Goal: Information Seeking & Learning: Learn about a topic

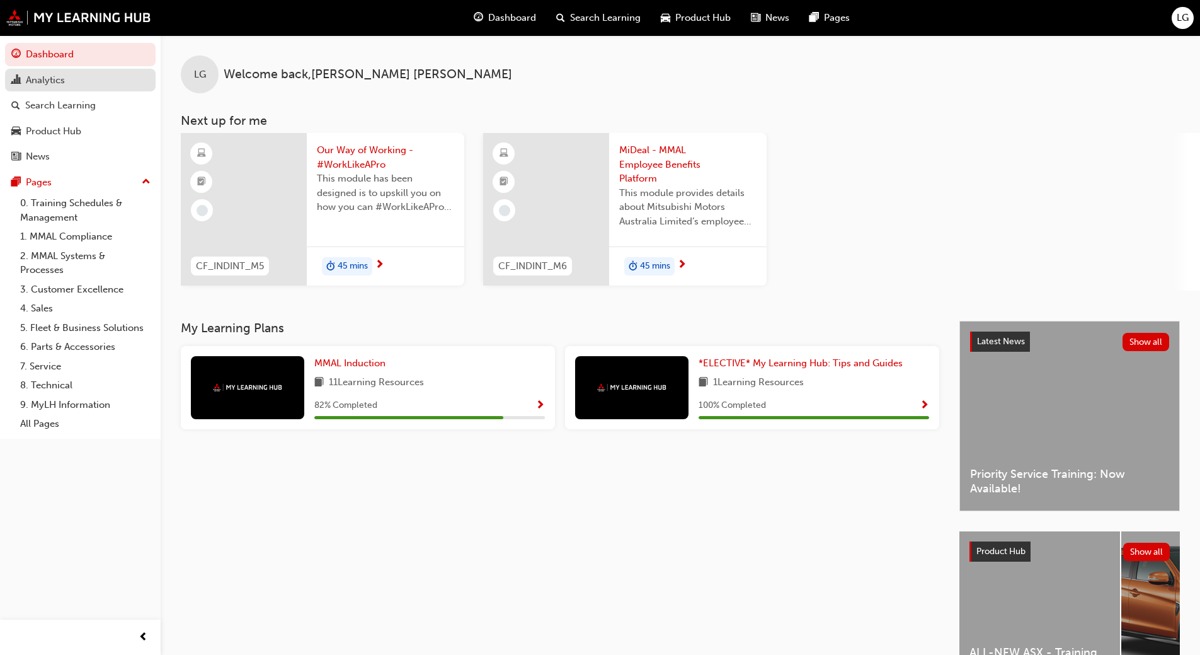
click at [51, 79] on div "Analytics" at bounding box center [45, 80] width 39 height 14
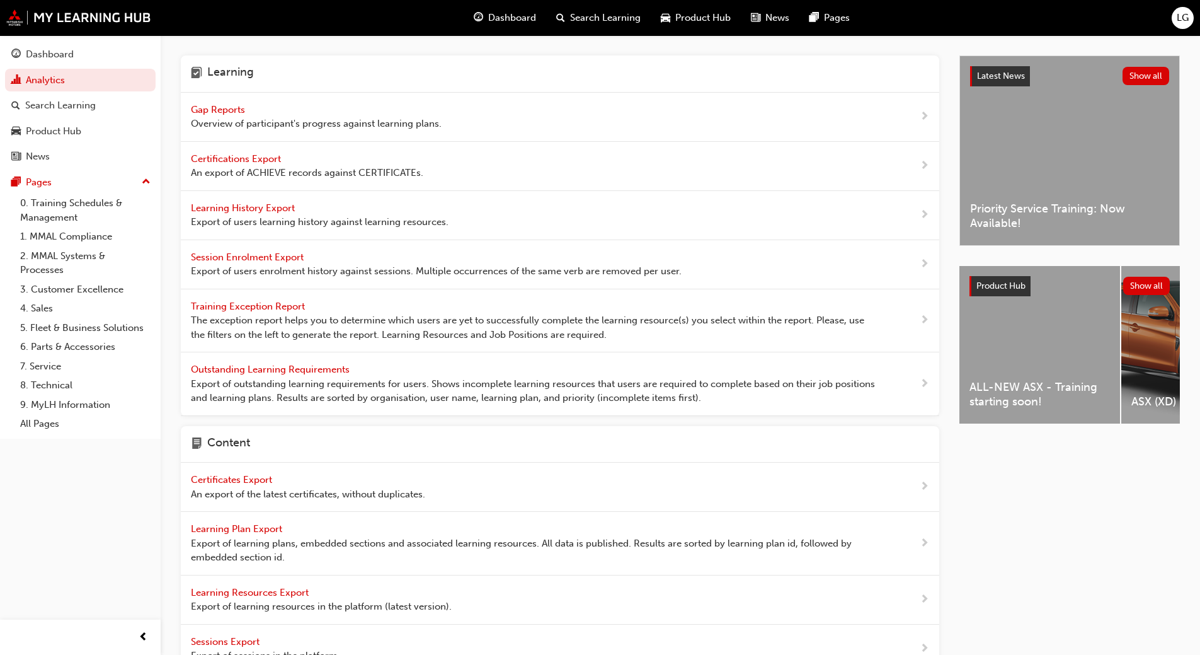
click at [232, 107] on span "Gap Reports" at bounding box center [219, 109] width 57 height 11
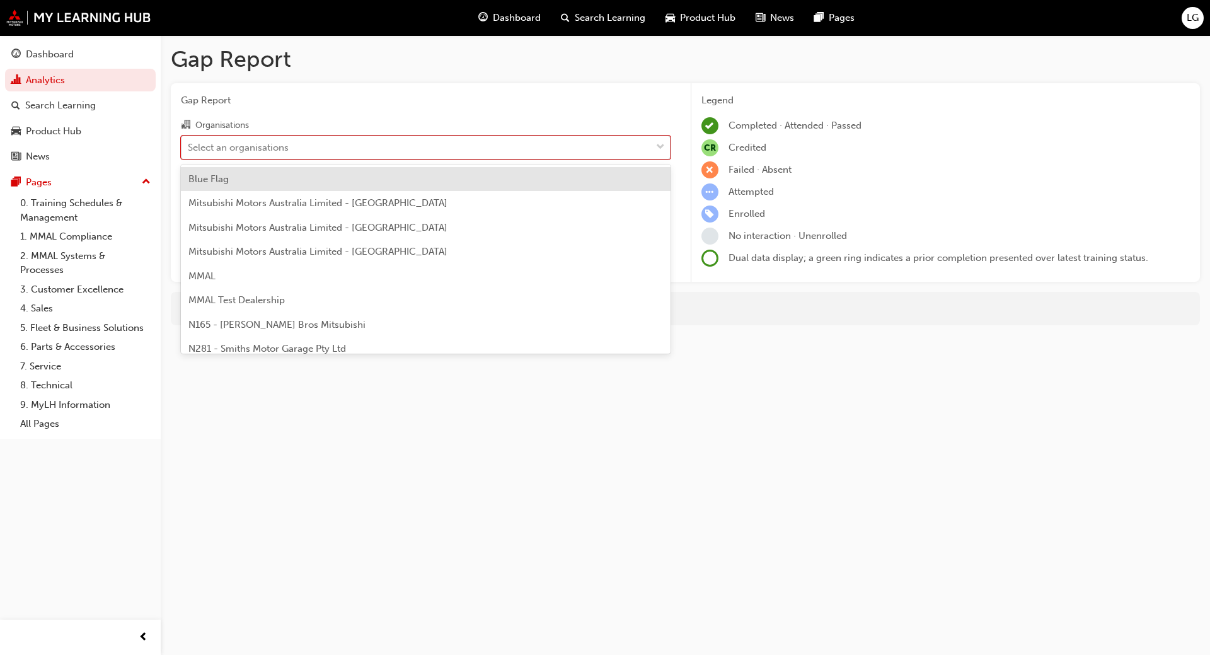
click at [209, 147] on div "Select an organisations" at bounding box center [238, 147] width 101 height 14
click at [189, 147] on input "Organisations option Blue Flag focused, 1 of 202. 202 results available. Use Up…" at bounding box center [188, 146] width 1 height 11
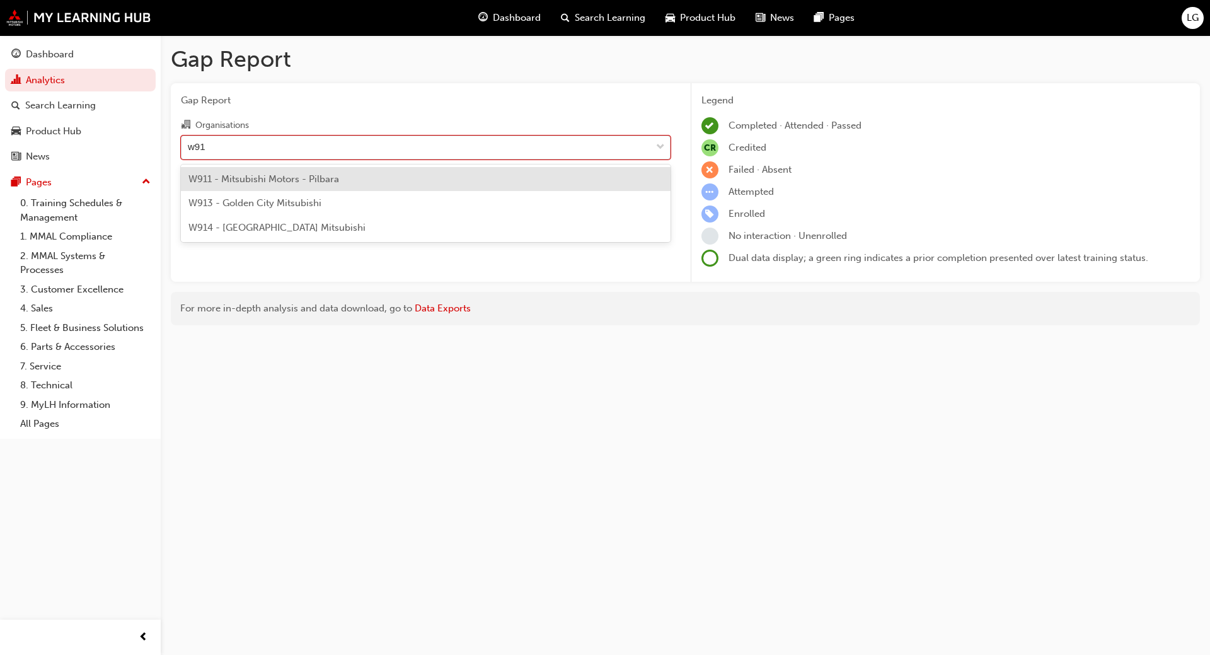
type input "w914"
click at [230, 174] on span "W914 - [GEOGRAPHIC_DATA] Mitsubishi" at bounding box center [276, 178] width 177 height 11
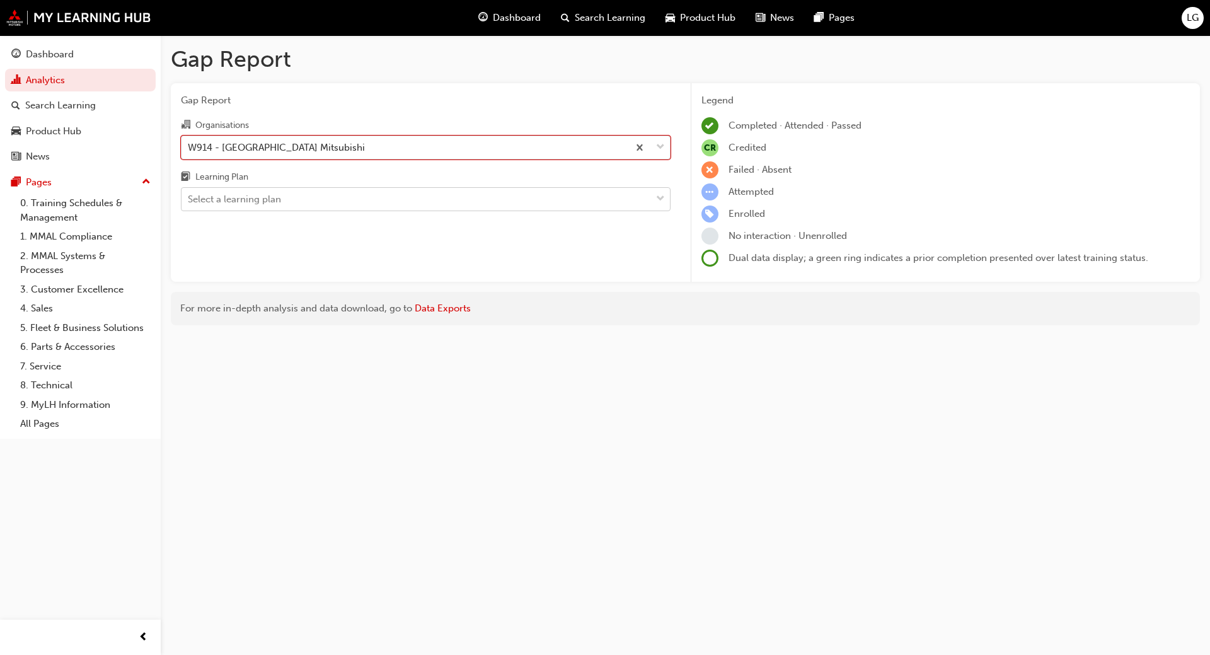
click at [213, 200] on div "Select a learning plan" at bounding box center [234, 199] width 93 height 14
click at [189, 200] on input "Learning Plan Select a learning plan" at bounding box center [188, 198] width 1 height 11
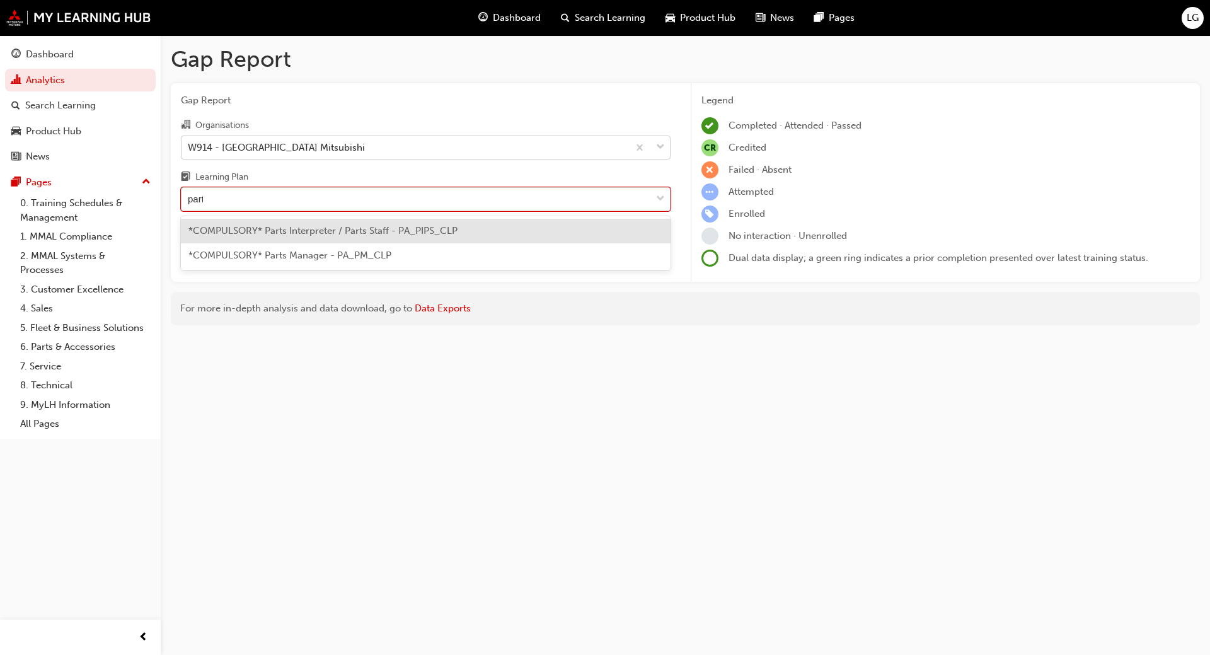
type input "parts"
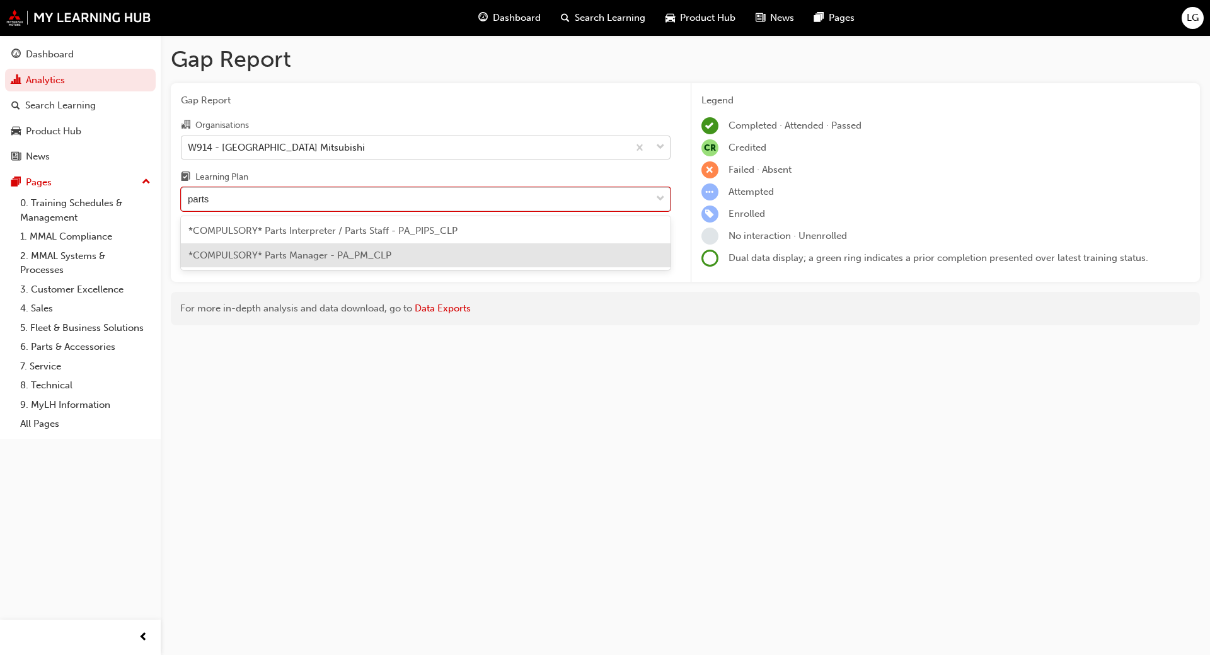
click at [237, 261] on div "*COMPULSORY* Parts Manager - PA_PM_CLP" at bounding box center [426, 255] width 490 height 25
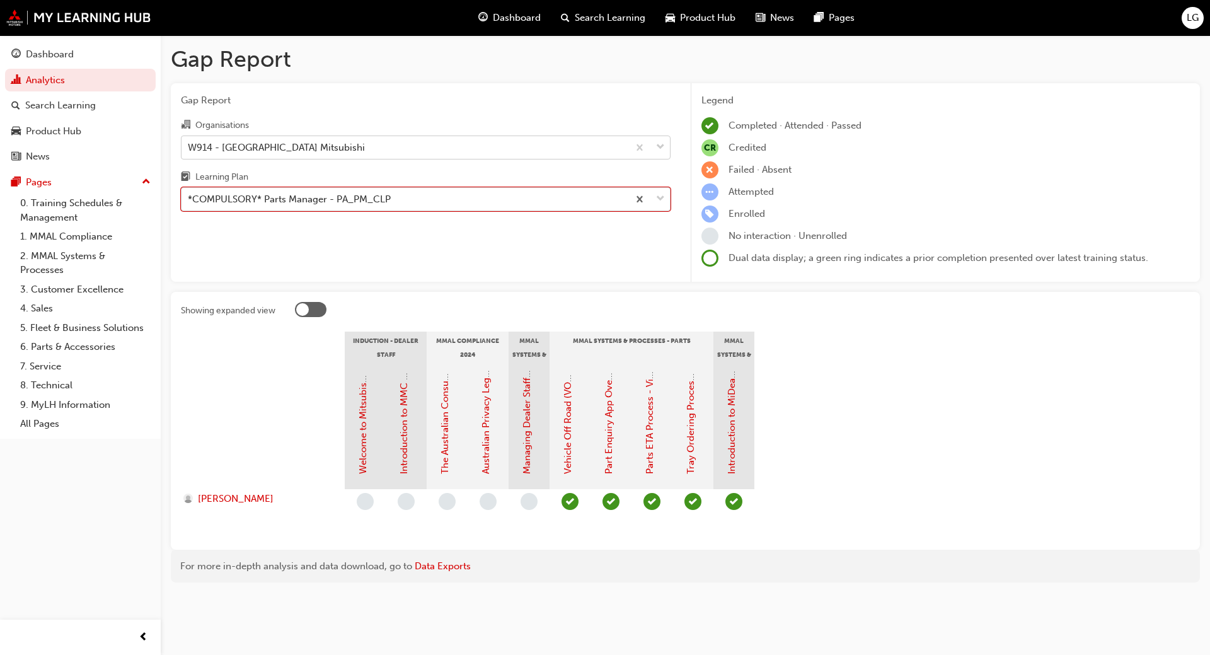
click at [241, 202] on div "*COMPULSORY* Parts Manager - PA_PM_CLP" at bounding box center [289, 199] width 203 height 14
click at [189, 202] on input "Learning Plan option *COMPULSORY* Parts Manager - PA_PM_CLP, selected. 0 result…" at bounding box center [188, 198] width 1 height 11
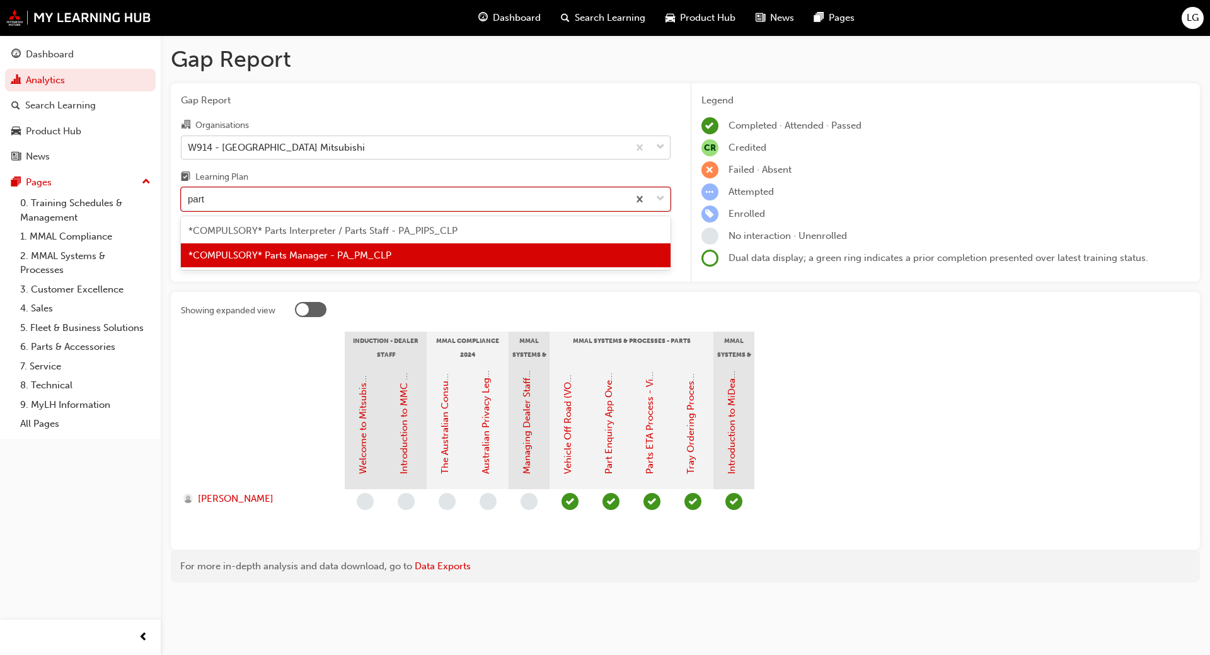
type input "parts"
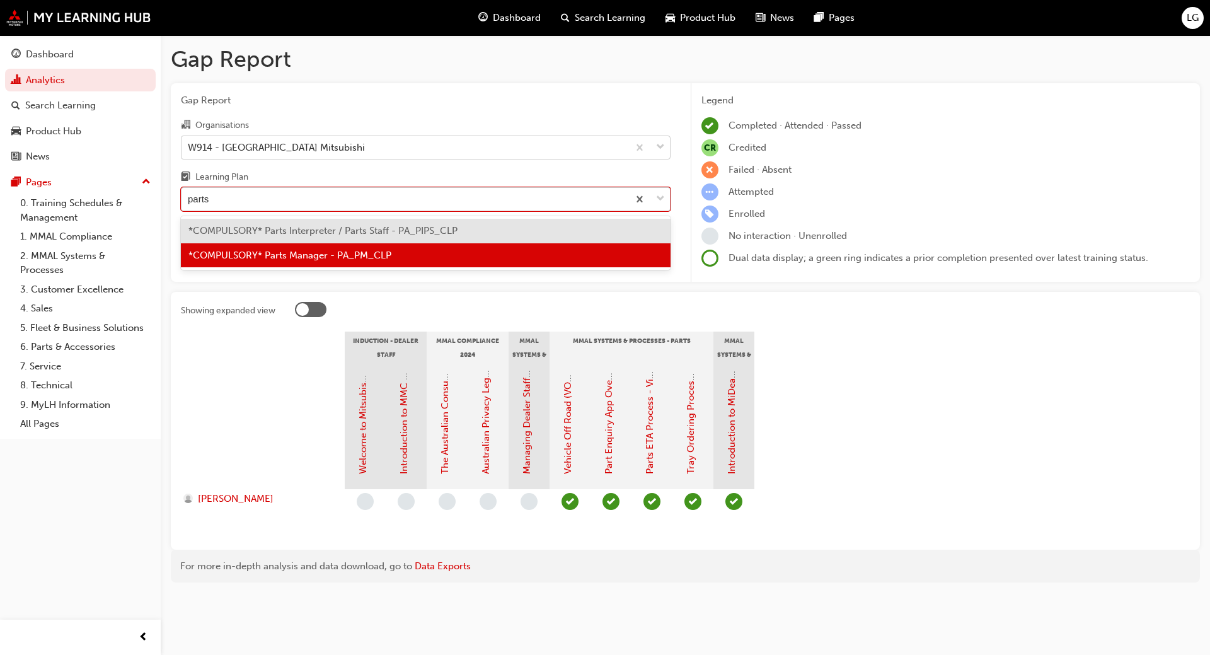
click at [244, 233] on span "*COMPULSORY* Parts Interpreter / Parts Staff - PA_PIPS_CLP" at bounding box center [322, 230] width 269 height 11
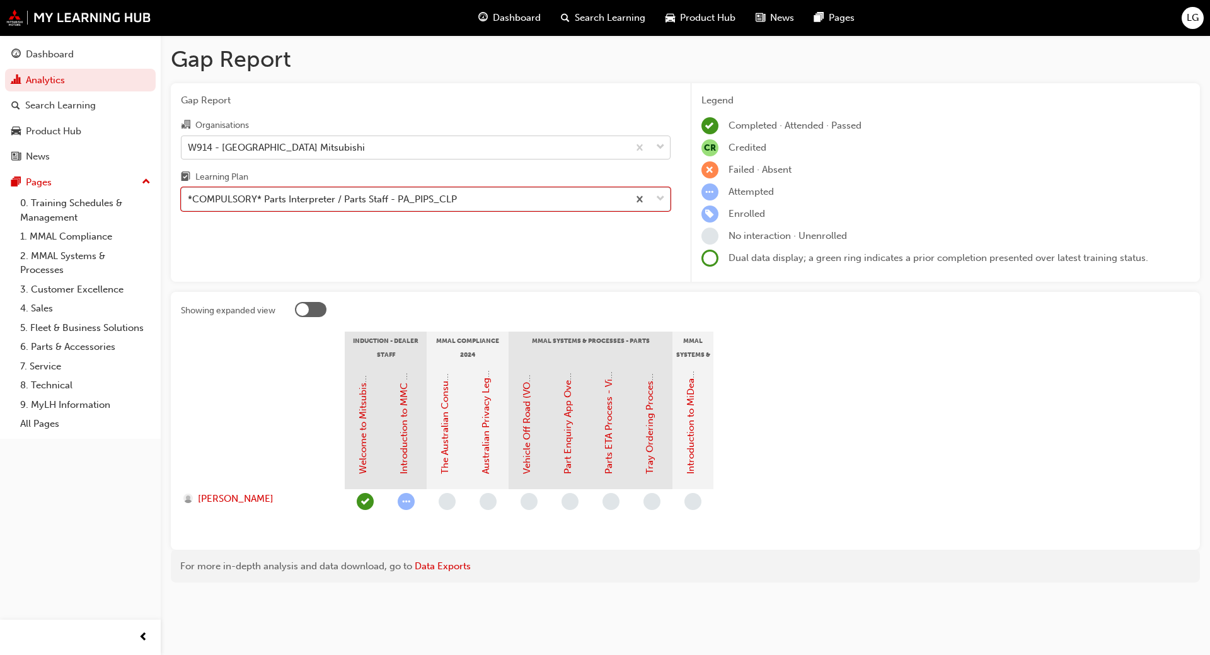
click at [258, 203] on div "*COMPULSORY* Parts Interpreter / Parts Staff - PA_PIPS_CLP" at bounding box center [322, 199] width 269 height 14
click at [189, 203] on input "Learning Plan option *COMPULSORY* Parts Interpreter / Parts Staff - PA_PIPS_CLP…" at bounding box center [188, 198] width 1 height 11
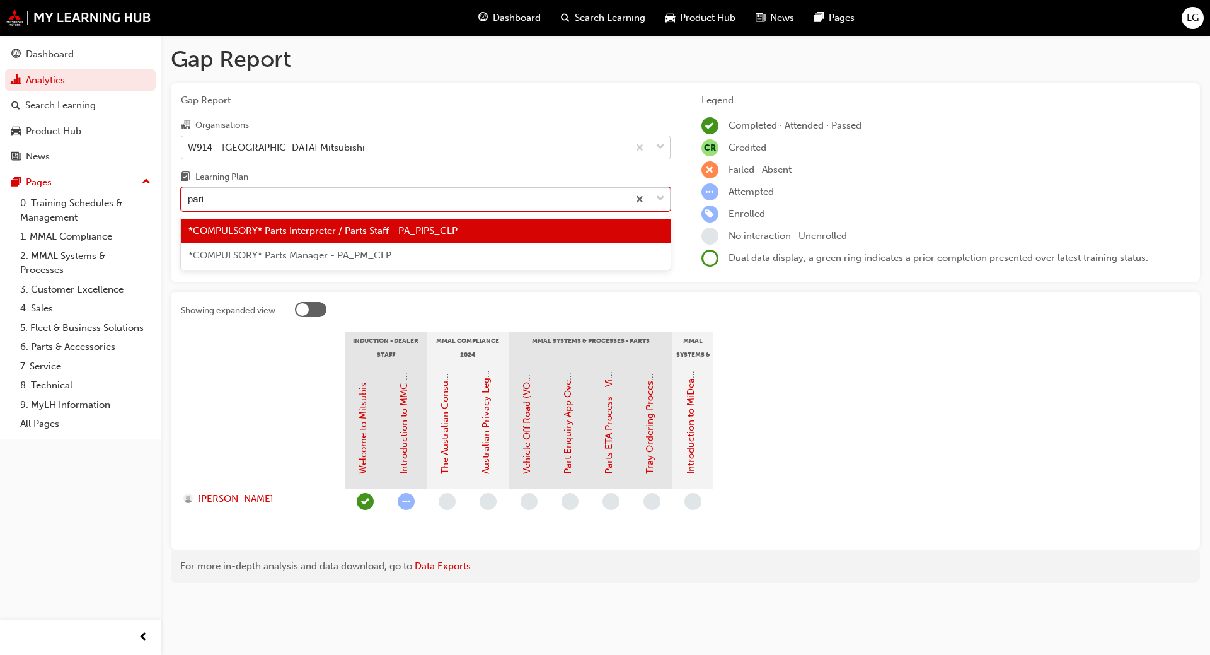
type input "parts"
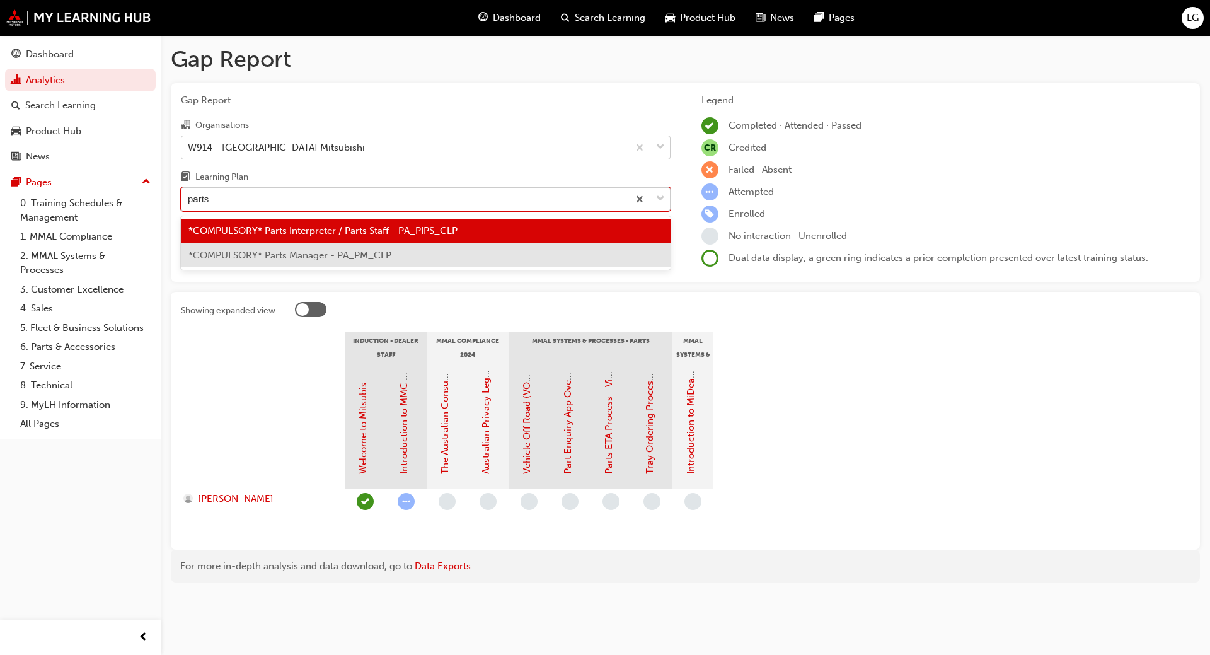
click at [256, 255] on span "*COMPULSORY* Parts Manager - PA_PM_CLP" at bounding box center [289, 254] width 203 height 11
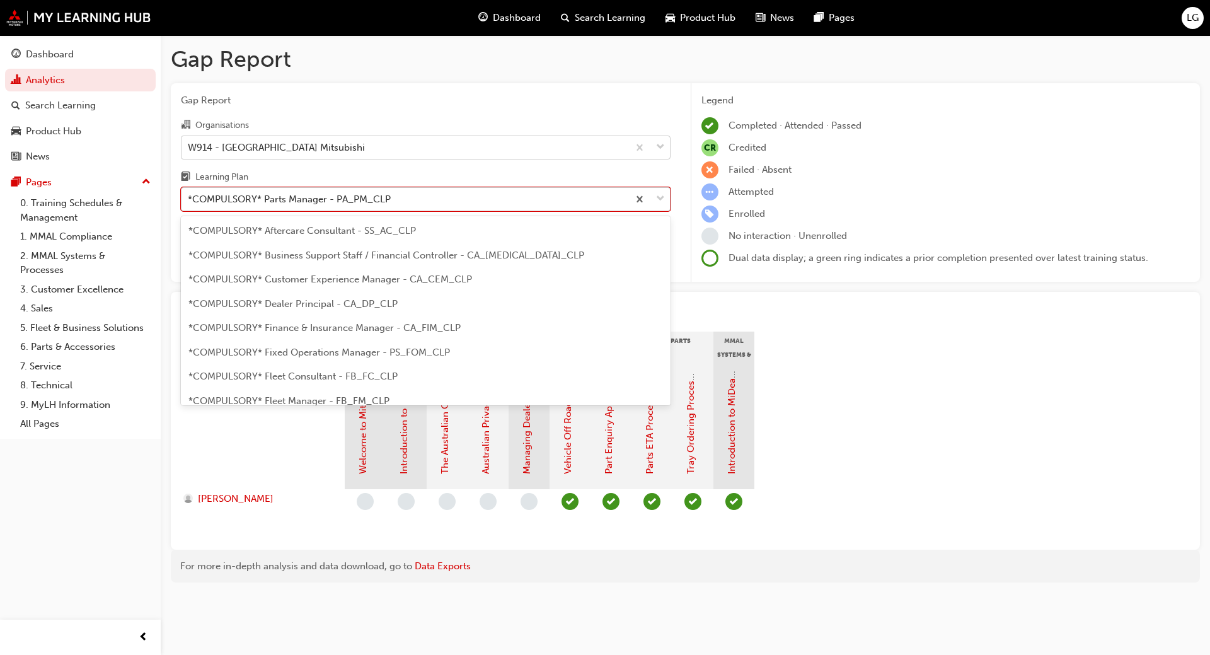
click at [252, 202] on div "*COMPULSORY* Parts Manager - PA_PM_CLP" at bounding box center [289, 199] width 203 height 14
click at [189, 202] on input "Learning Plan option *COMPULSORY* Parts Manager - PA_PM_CLP, selected. option *…" at bounding box center [188, 198] width 1 height 11
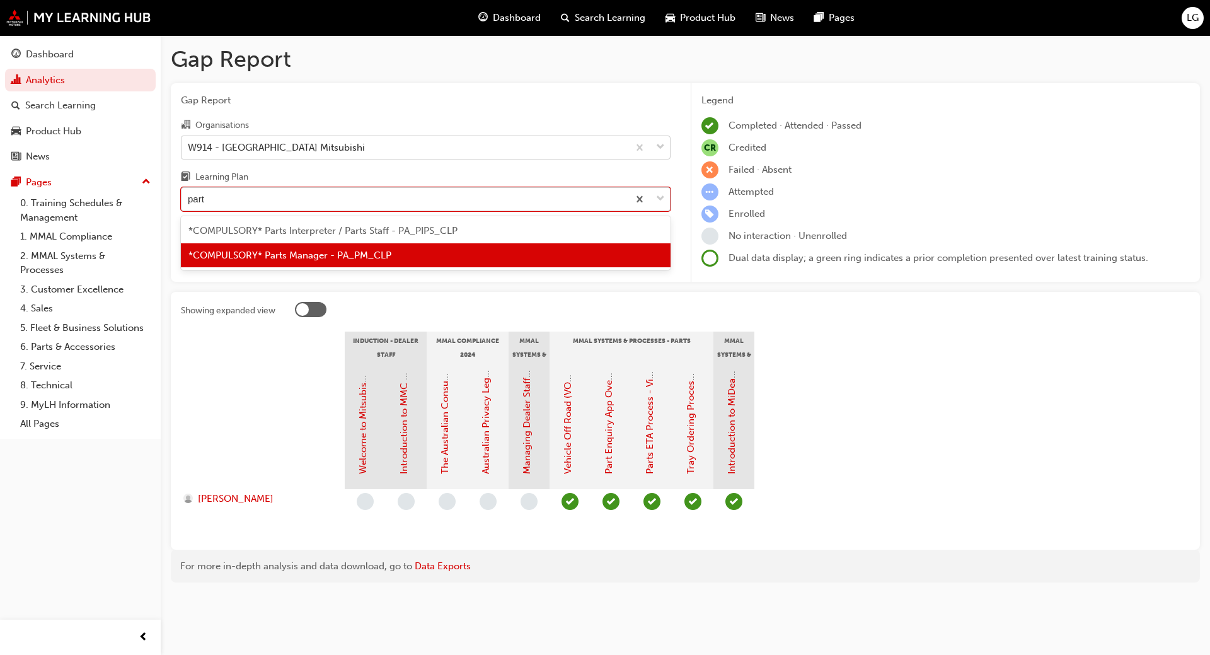
type input "parts"
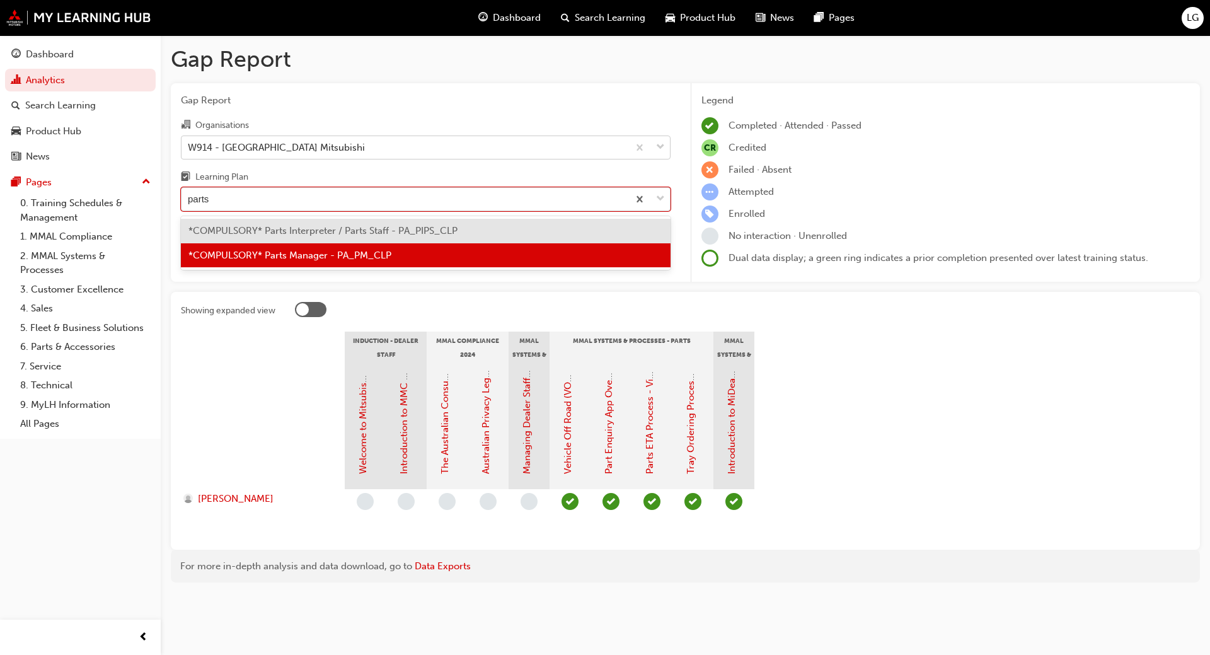
click at [251, 229] on span "*COMPULSORY* Parts Interpreter / Parts Staff - PA_PIPS_CLP" at bounding box center [322, 230] width 269 height 11
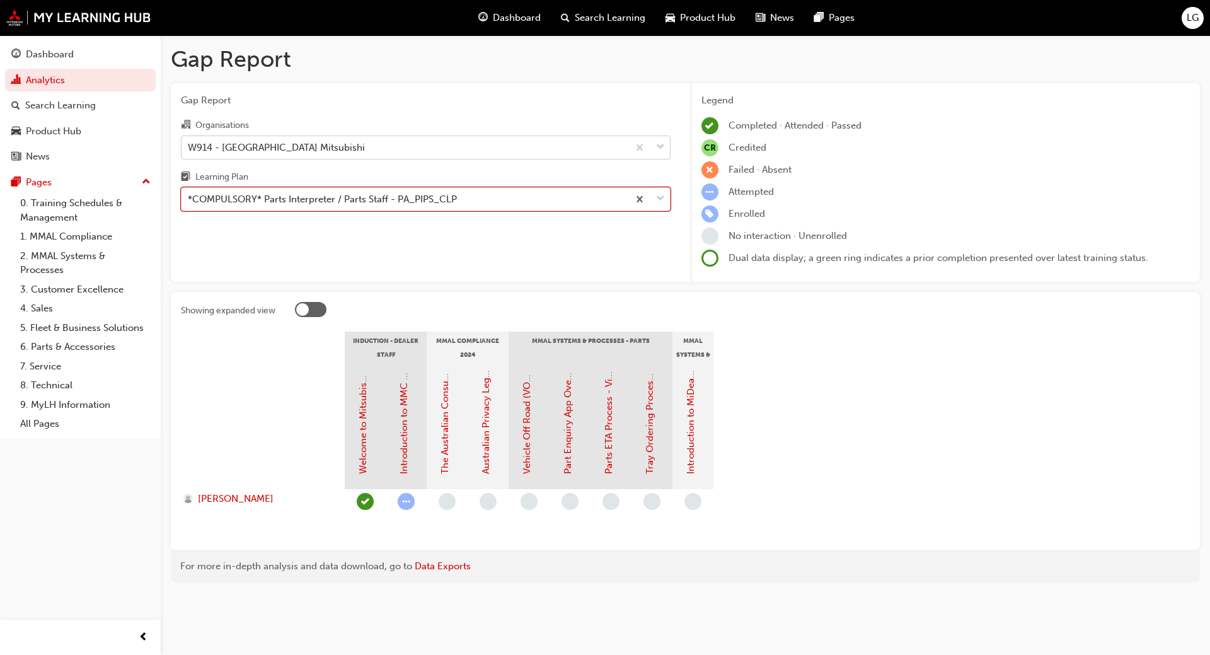
click at [216, 195] on div "*COMPULSORY* Parts Interpreter / Parts Staff - PA_PIPS_CLP" at bounding box center [322, 199] width 269 height 14
click at [189, 195] on input "Learning Plan option *COMPULSORY* Parts Interpreter / Parts Staff - PA_PIPS_CLP…" at bounding box center [188, 198] width 1 height 11
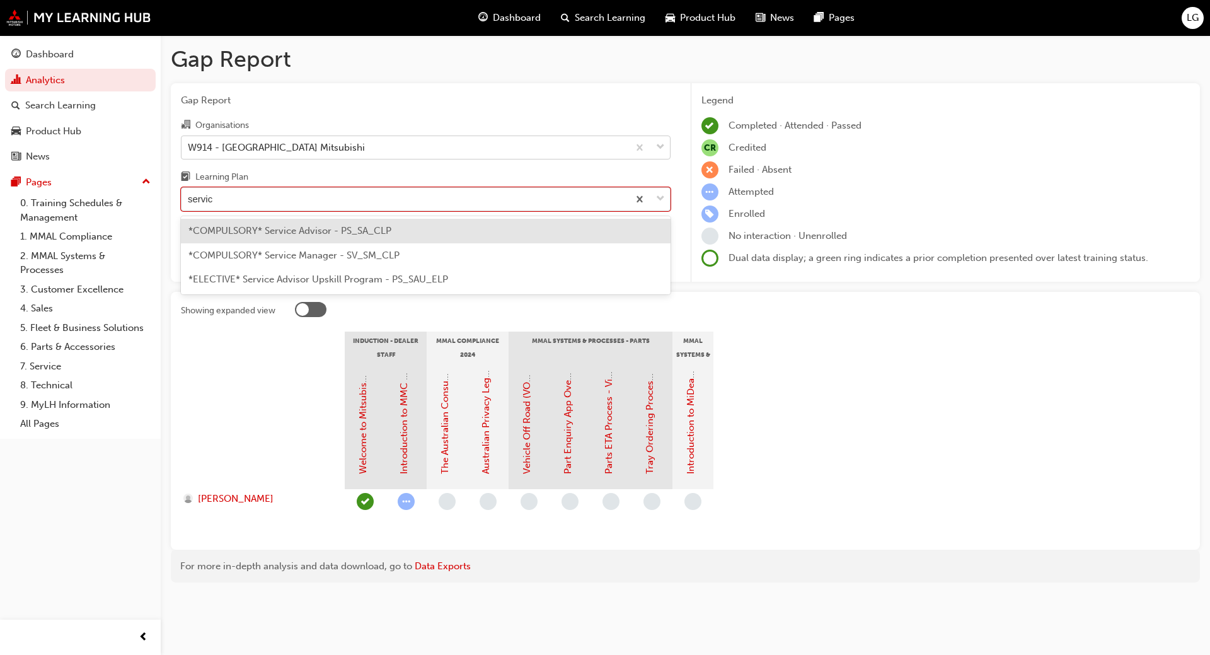
type input "service"
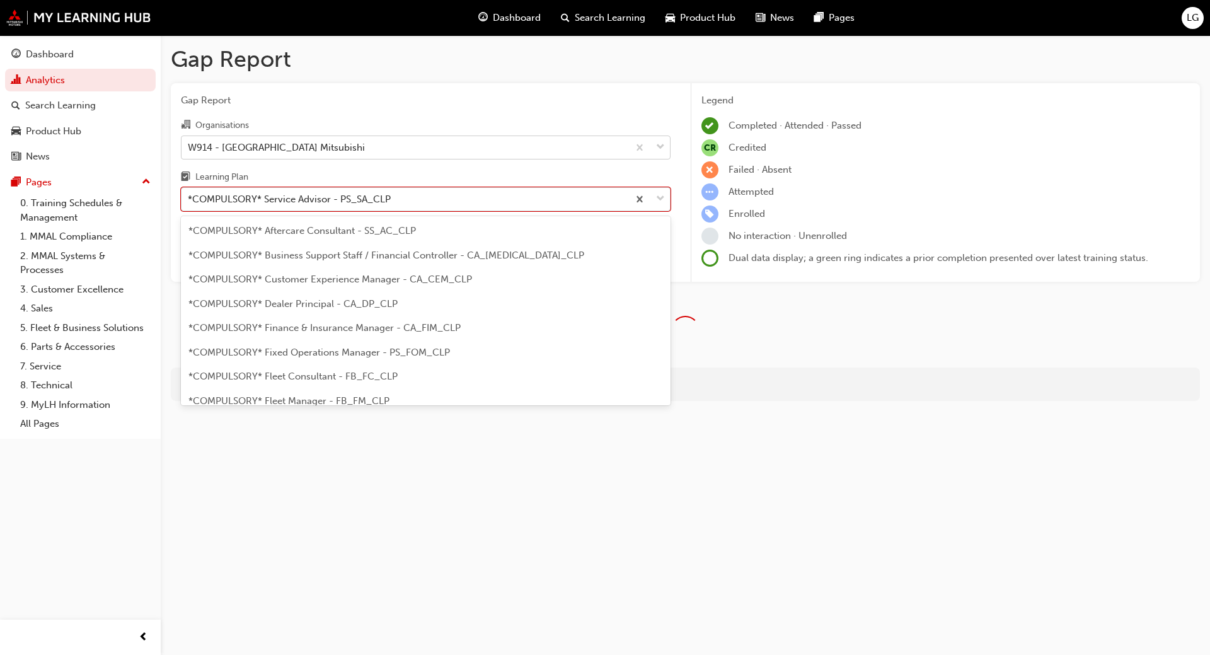
click at [216, 194] on div "*COMPULSORY* Service Advisor - PS_SA_CLP" at bounding box center [289, 199] width 203 height 14
click at [189, 194] on input "Learning Plan option *COMPULSORY* Service Advisor - PS_SA_CLP, selected. option…" at bounding box center [188, 198] width 1 height 11
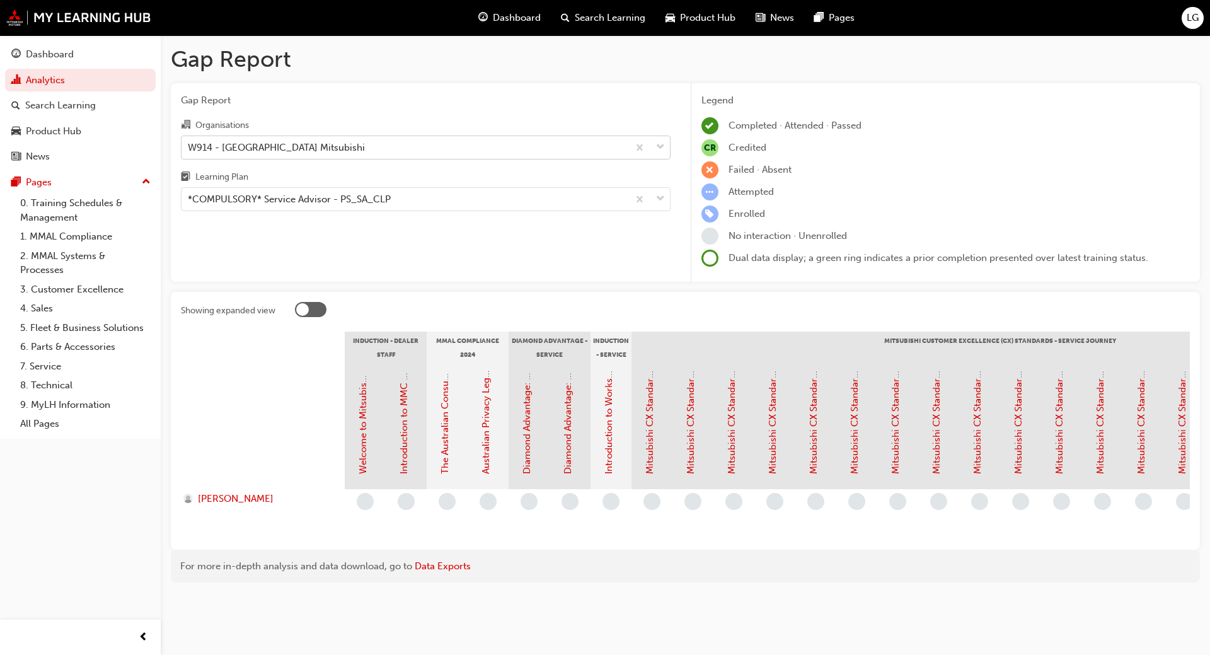
click at [259, 602] on div "Gap Report Gap Report Organisations W914 - Port Hedland Mitsubishi Learning Pla…" at bounding box center [685, 318] width 1049 height 567
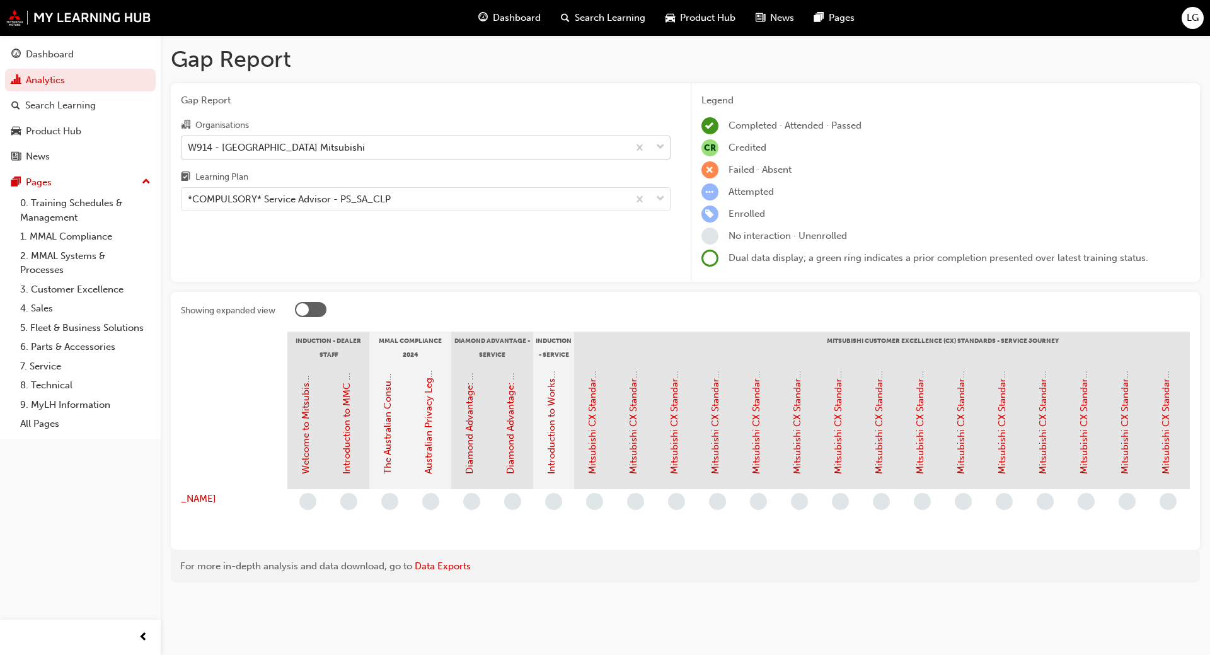
scroll to position [0, 0]
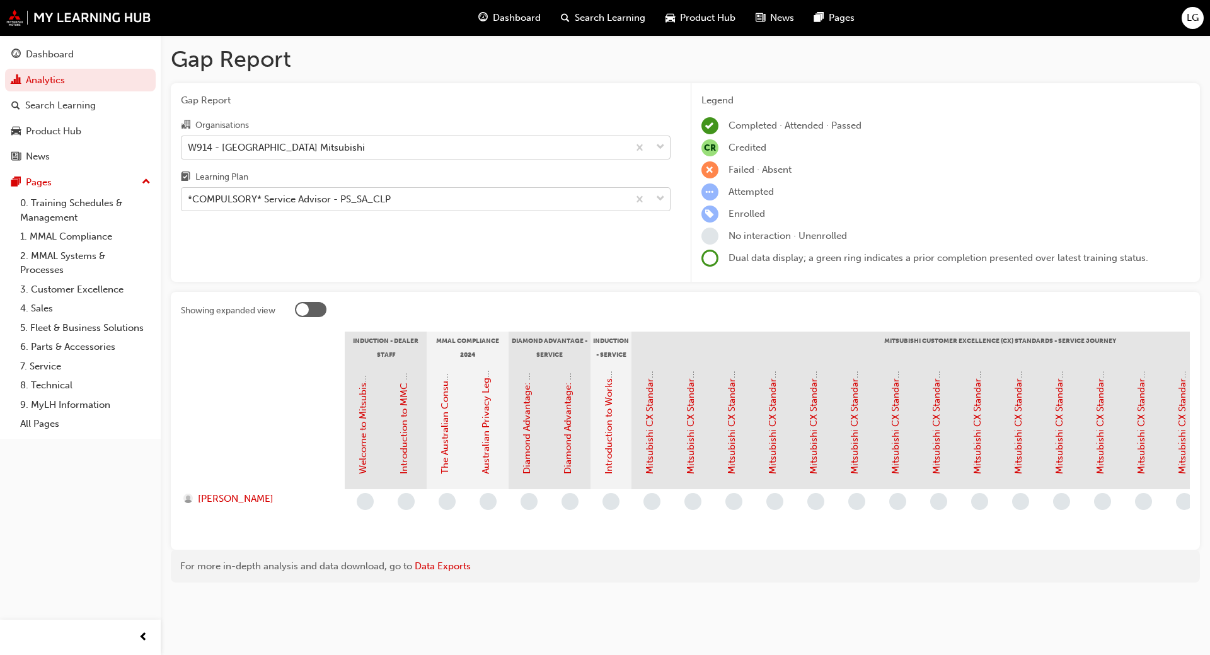
click at [221, 200] on div "*COMPULSORY* Service Advisor - PS_SA_CLP" at bounding box center [289, 199] width 203 height 14
click at [189, 200] on input "Learning Plan *COMPULSORY* Service Advisor - PS_SA_CLP" at bounding box center [188, 198] width 1 height 11
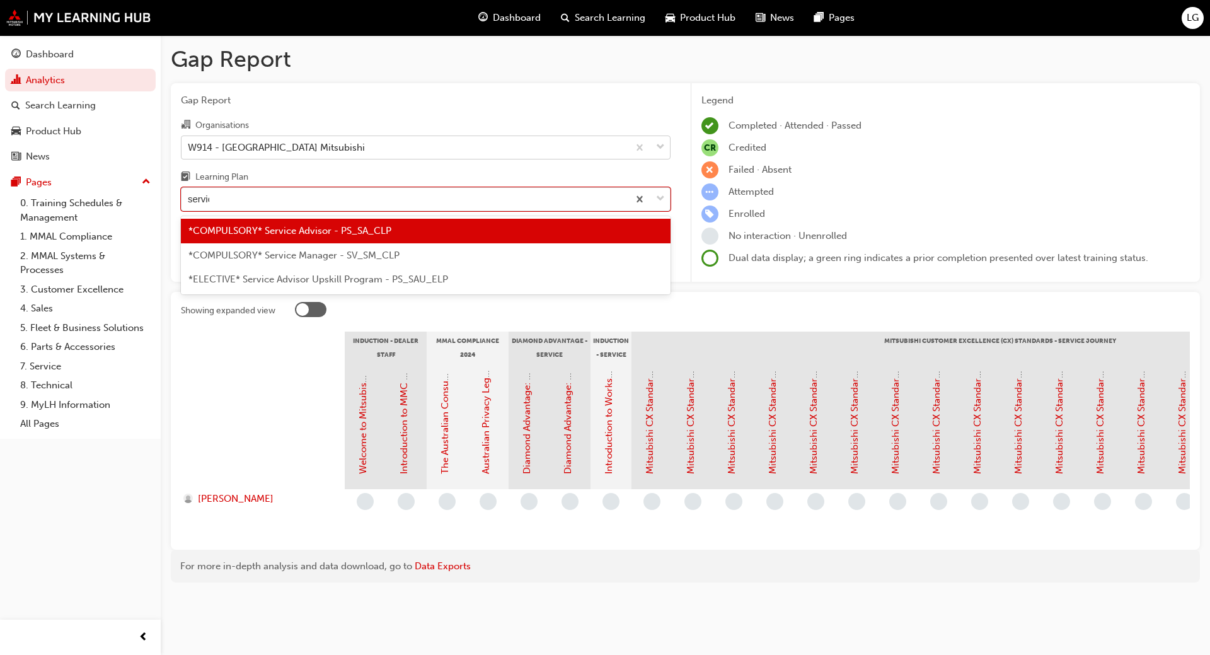
type input "service"
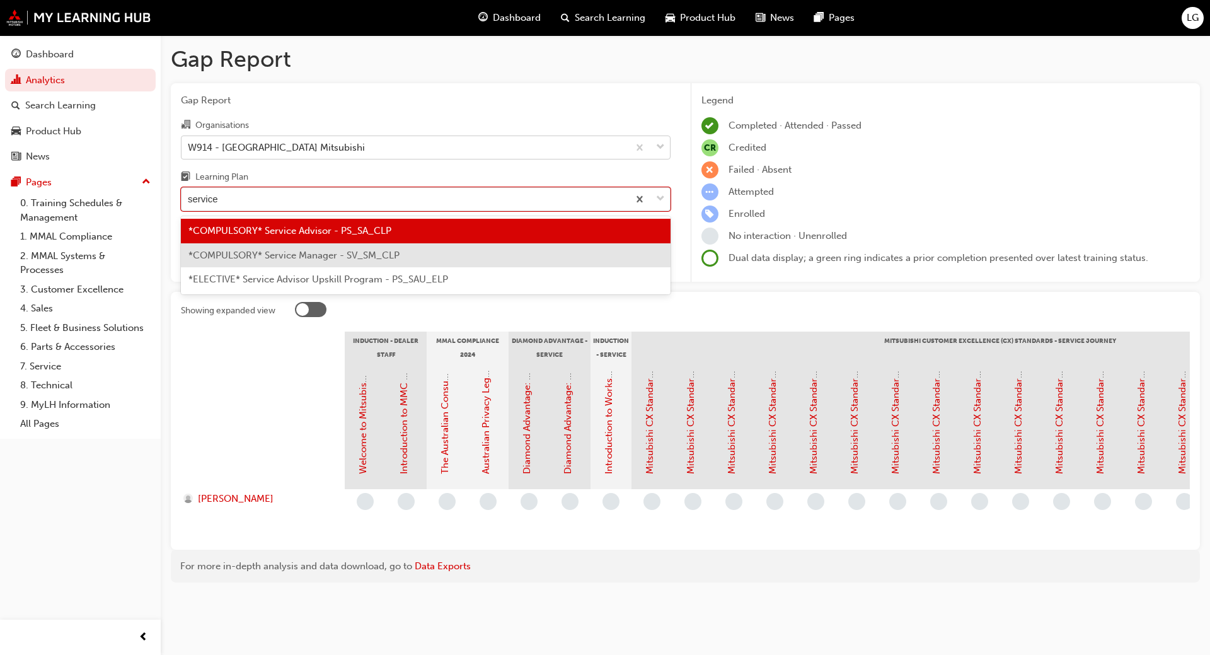
click at [228, 254] on span "*COMPULSORY* Service Manager - SV_SM_CLP" at bounding box center [293, 254] width 211 height 11
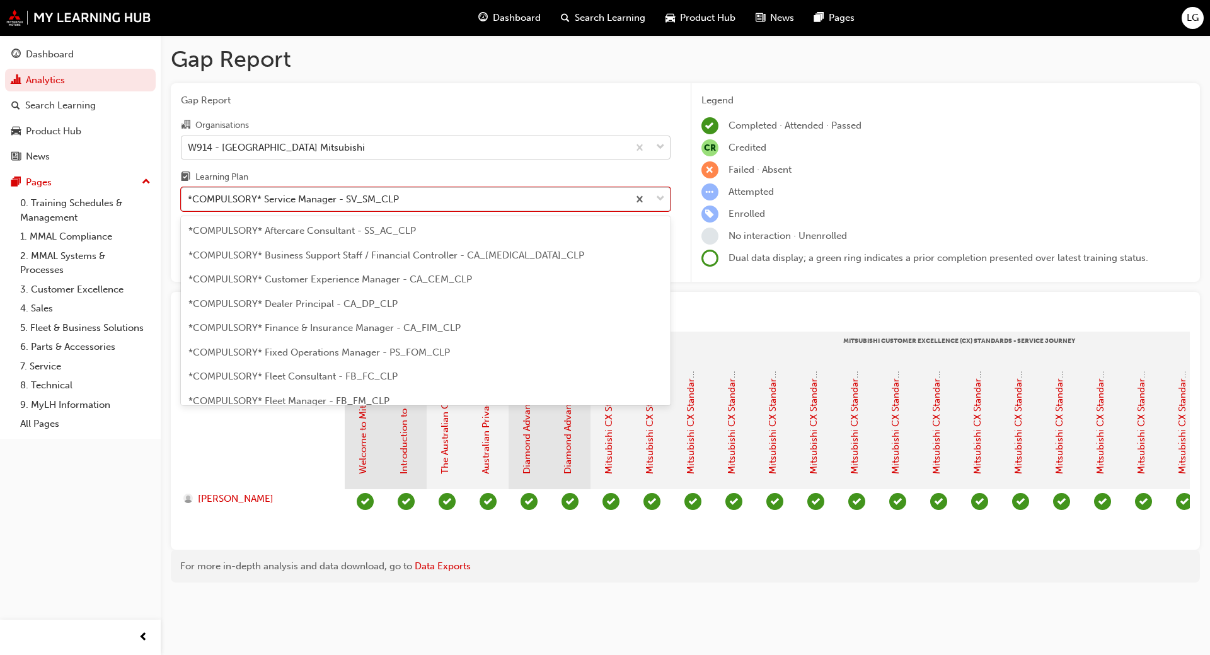
click at [229, 197] on div "*COMPULSORY* Service Manager - SV_SM_CLP" at bounding box center [293, 199] width 211 height 14
click at [189, 197] on input "Learning Plan option *COMPULSORY* Service Manager - SV_SM_CLP, selected. option…" at bounding box center [188, 198] width 1 height 11
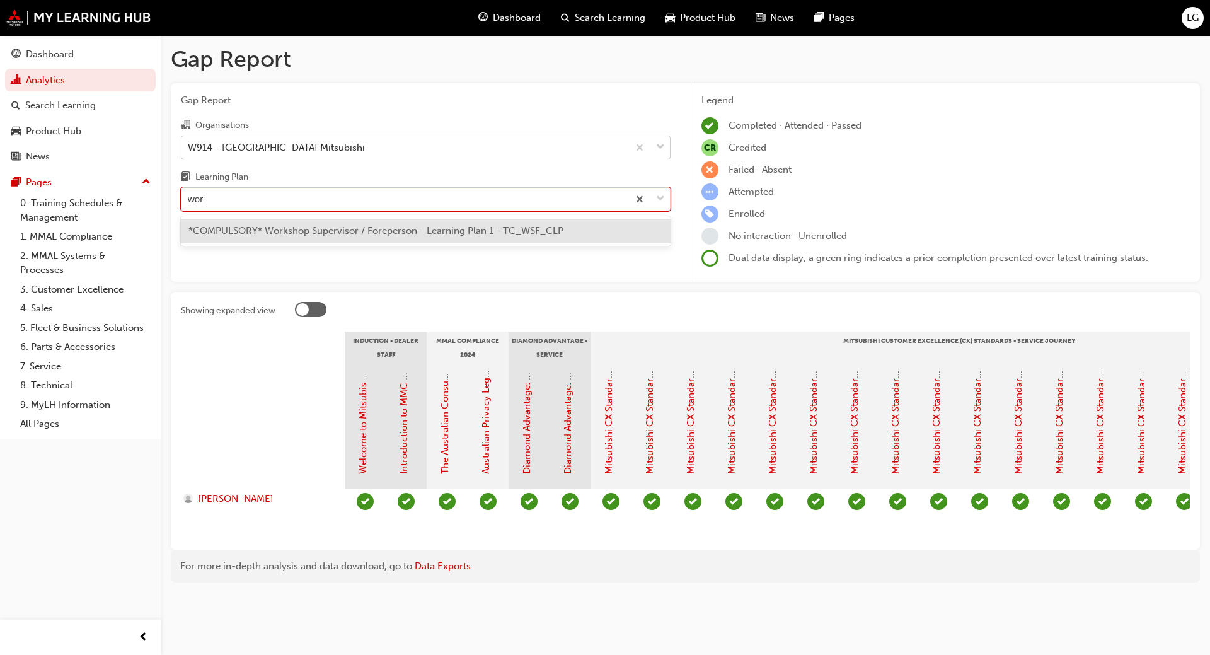
type input "works"
click at [243, 226] on span "*COMPULSORY* Workshop Supervisor / Foreperson - Learning Plan 1 - TC_WSF_CLP" at bounding box center [375, 230] width 375 height 11
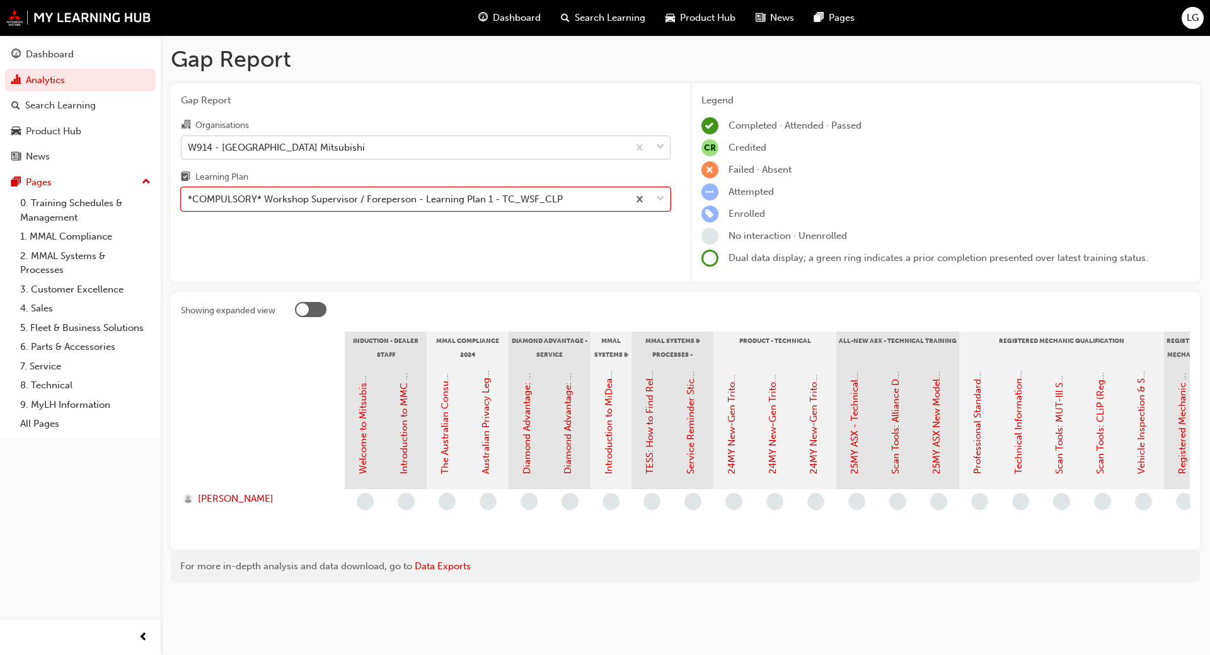
click at [222, 198] on div "*COMPULSORY* Workshop Supervisor / Foreperson - Learning Plan 1 - TC_WSF_CLP" at bounding box center [375, 199] width 375 height 14
click at [189, 198] on input "Learning Plan option *COMPULSORY* Workshop Supervisor / Foreperson - Learning P…" at bounding box center [188, 198] width 1 height 11
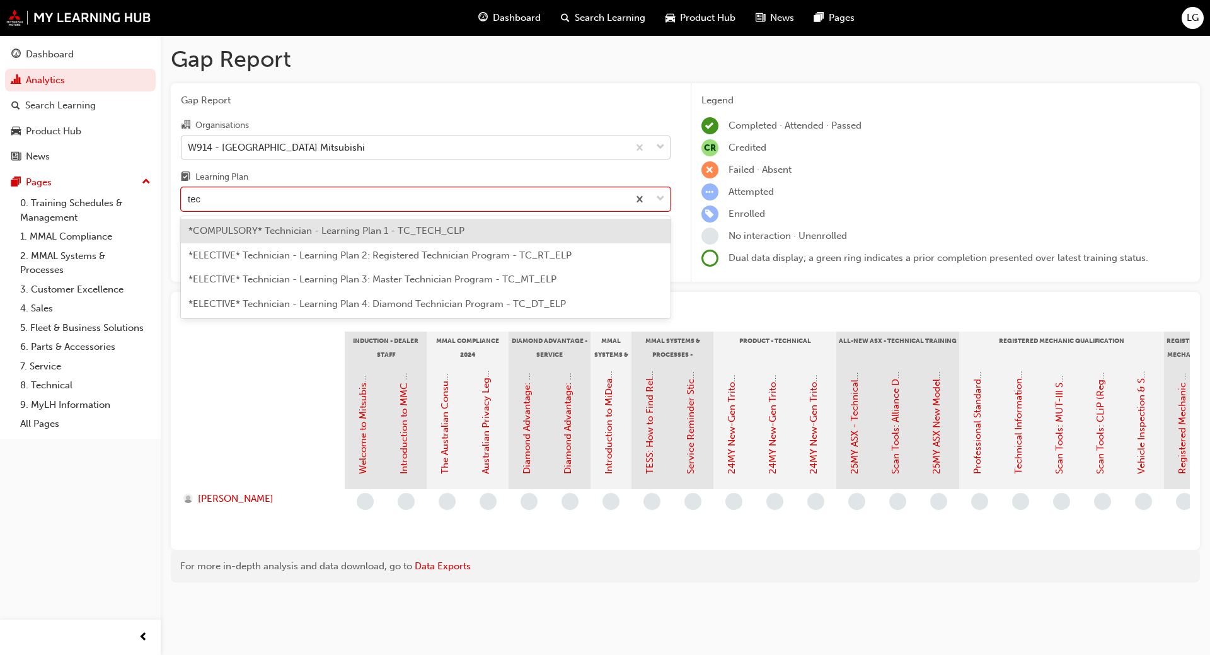
type input "tech"
click at [255, 236] on span "*COMPULSORY* Technician - Learning Plan 1 - TC_TECH_CLP" at bounding box center [326, 230] width 276 height 11
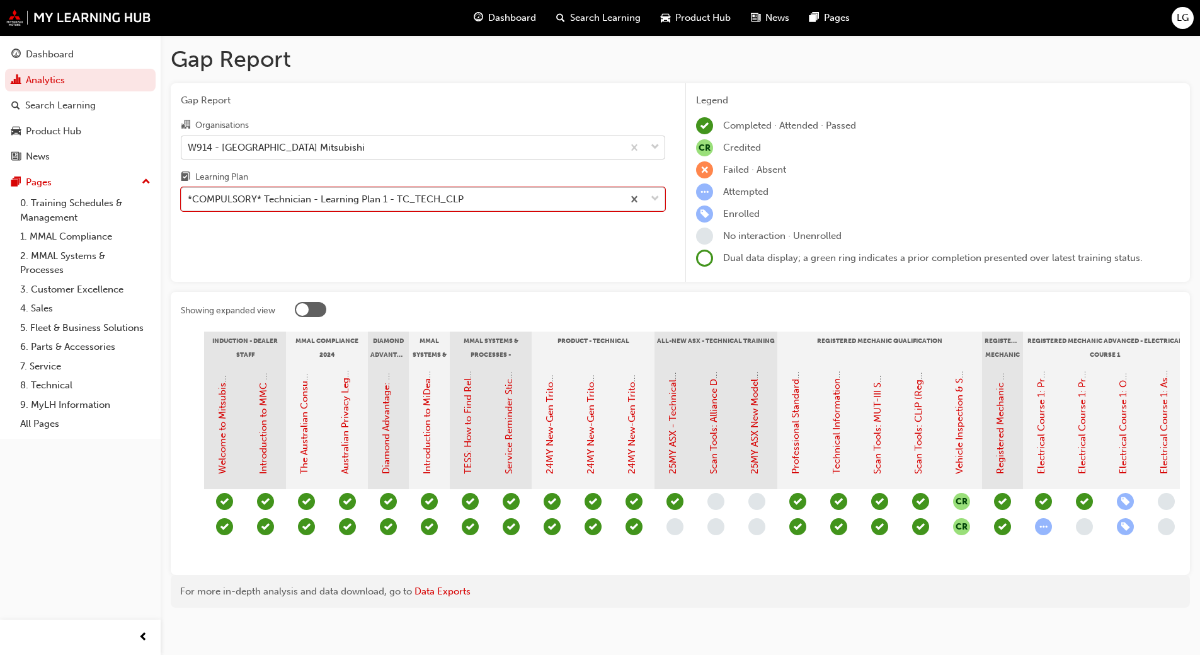
scroll to position [0, 142]
click at [51, 382] on link "8. Technical" at bounding box center [85, 385] width 140 height 20
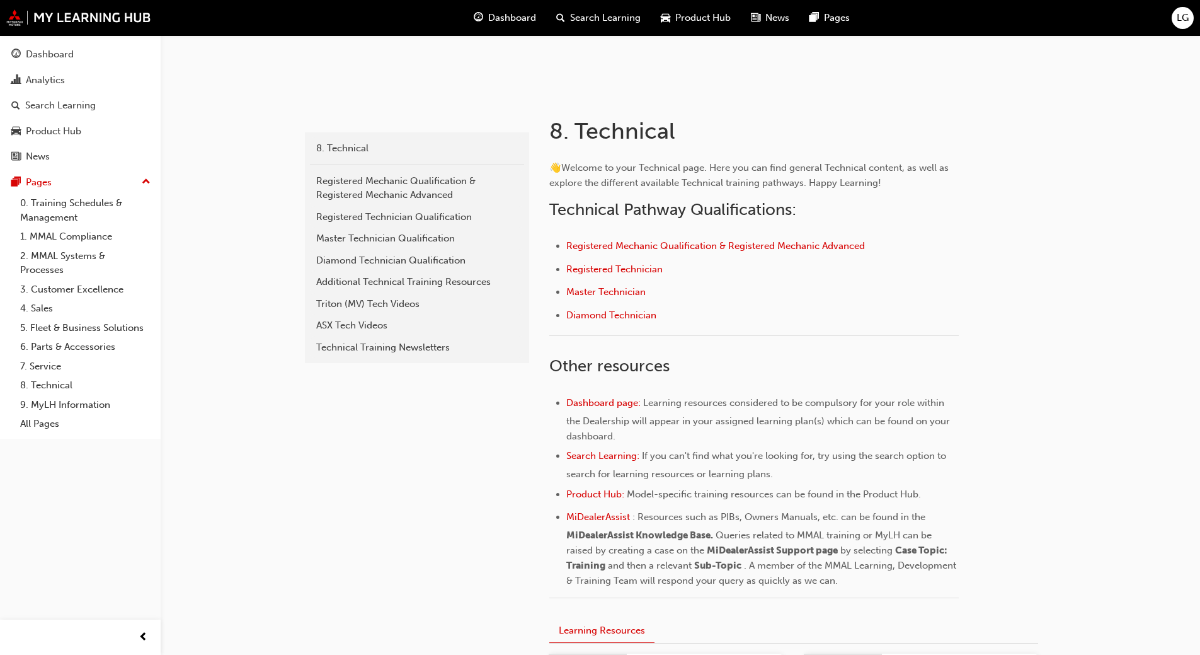
scroll to position [219, 0]
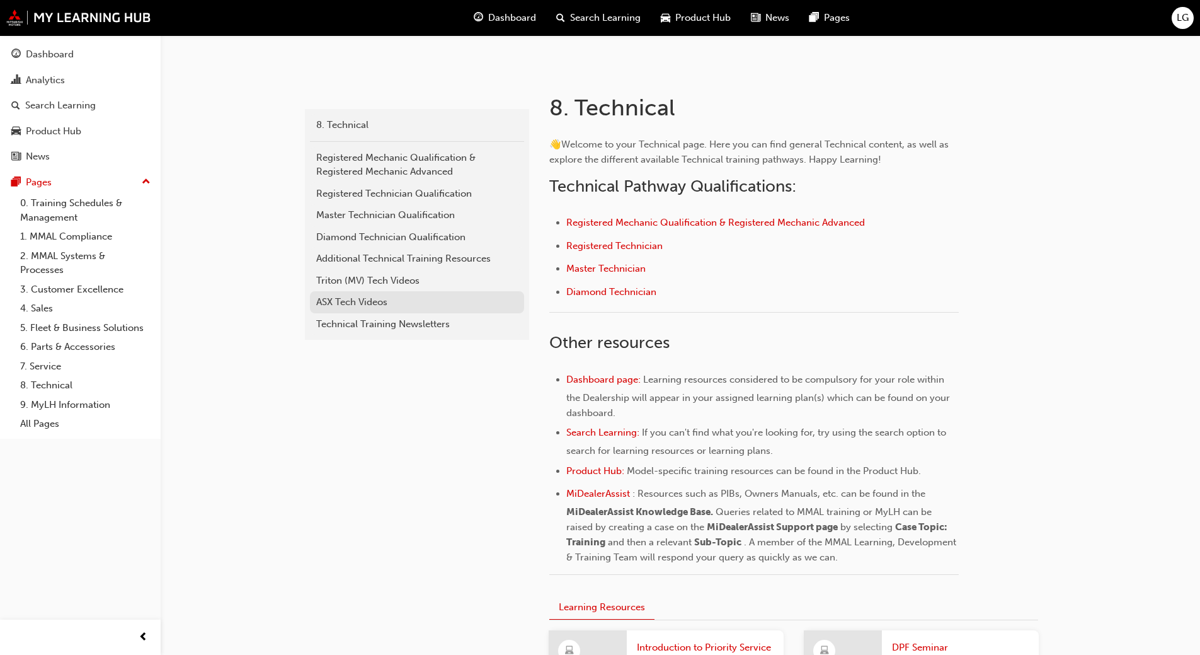
click at [370, 298] on div "ASX Tech Videos" at bounding box center [417, 302] width 202 height 14
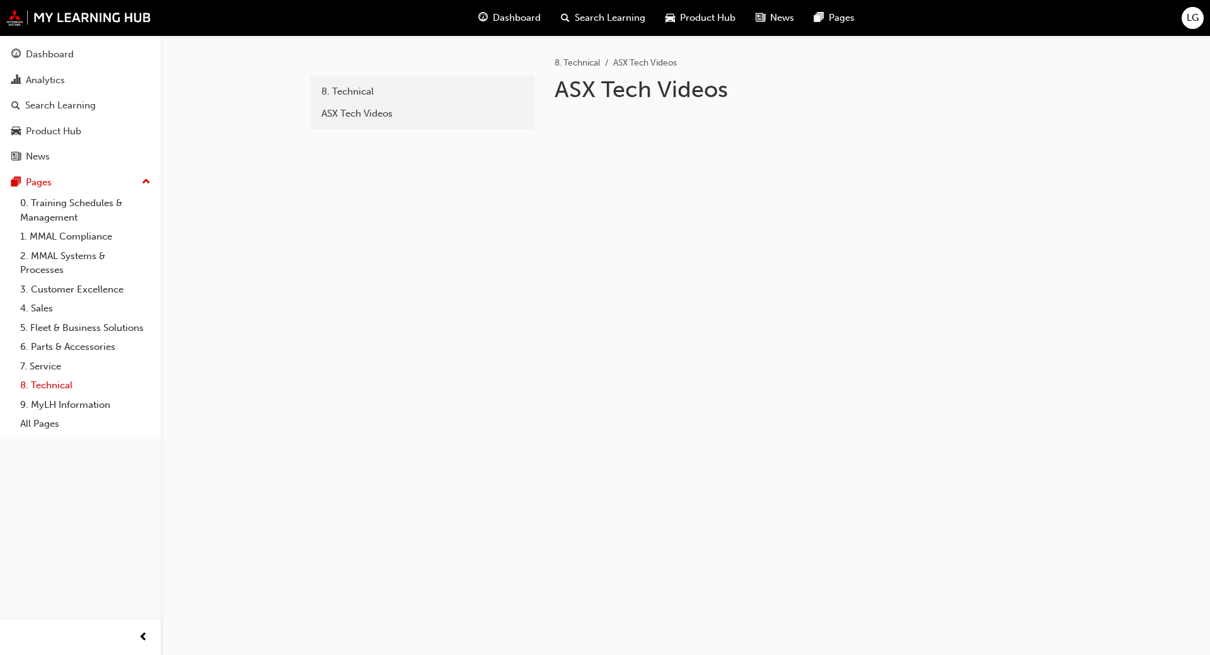
click at [54, 382] on link "8. Technical" at bounding box center [85, 385] width 140 height 20
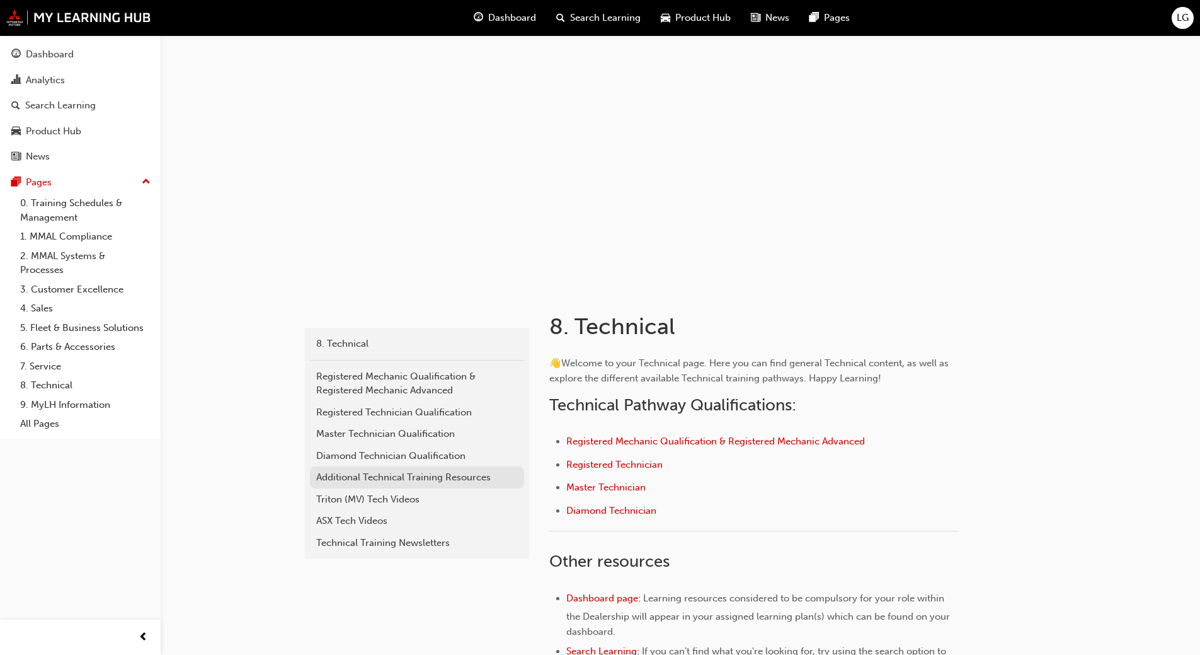
click at [358, 473] on div "Additional Technical Training Resources" at bounding box center [417, 477] width 202 height 14
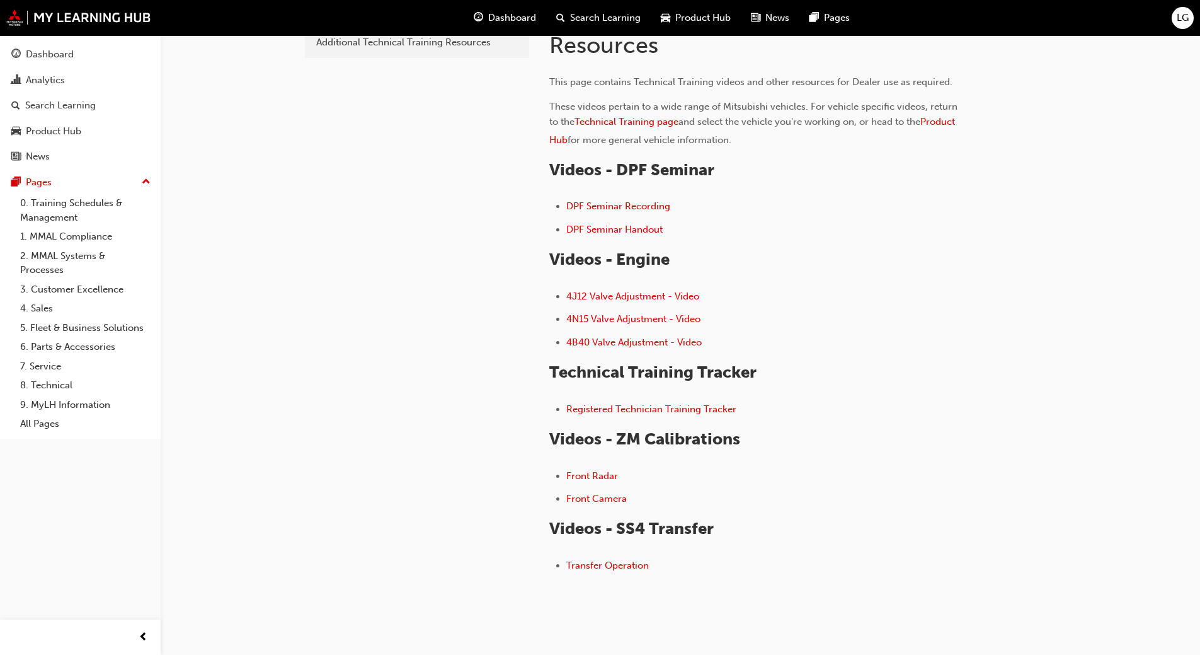
scroll to position [70, 0]
click at [53, 386] on link "8. Technical" at bounding box center [85, 385] width 140 height 20
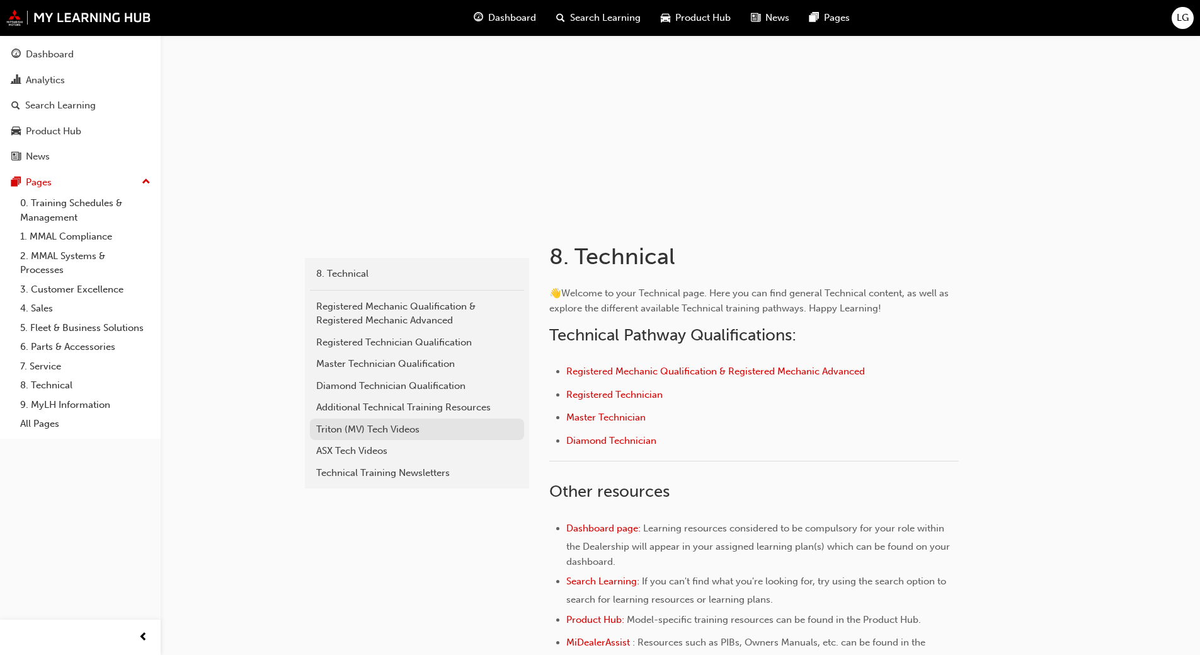
click at [342, 428] on div "Triton (MV) Tech Videos" at bounding box center [417, 429] width 202 height 14
